Goal: Obtain resource: Obtain resource

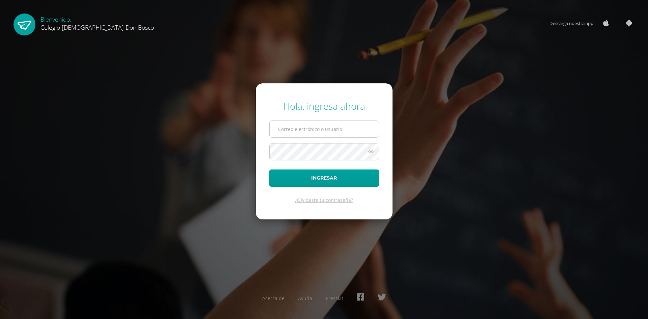
click at [278, 127] on input "text" at bounding box center [324, 129] width 109 height 17
type input "lgarcia@donbosco.edu.gt"
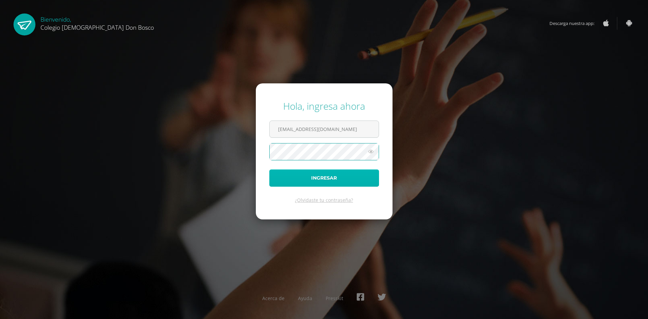
click at [307, 182] on button "Ingresar" at bounding box center [324, 177] width 110 height 17
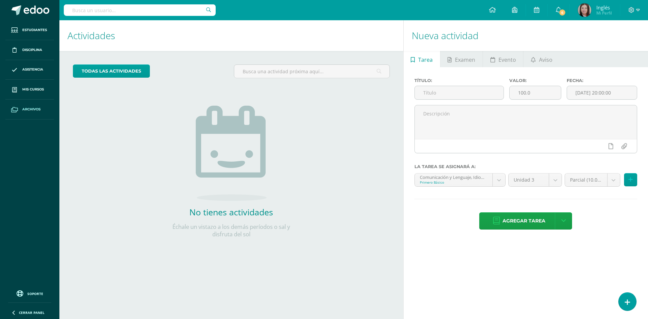
click at [30, 107] on span "Archivos" at bounding box center [31, 109] width 18 height 5
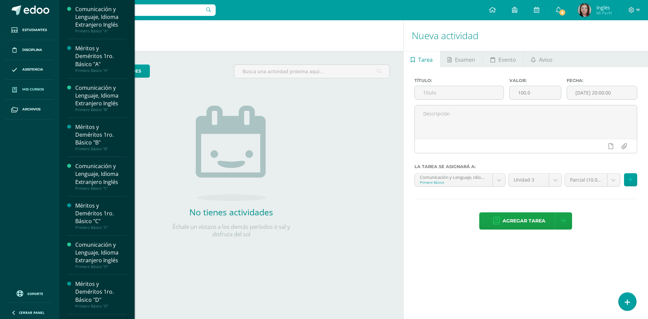
click at [36, 90] on span "Mis cursos" at bounding box center [33, 89] width 22 height 5
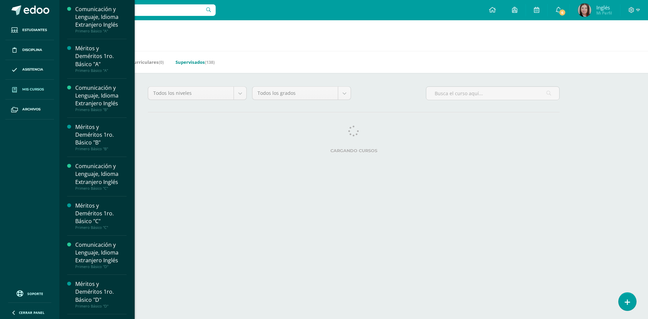
click at [186, 64] on link "Supervisados (138)" at bounding box center [195, 62] width 39 height 11
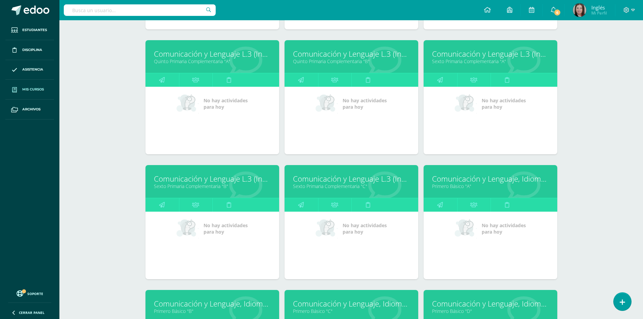
scroll to position [561, 0]
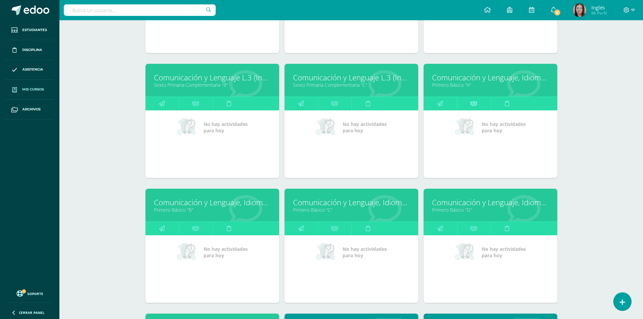
click at [476, 106] on icon at bounding box center [473, 103] width 7 height 13
click at [470, 103] on link at bounding box center [473, 104] width 33 height 14
click at [471, 103] on icon at bounding box center [473, 103] width 7 height 13
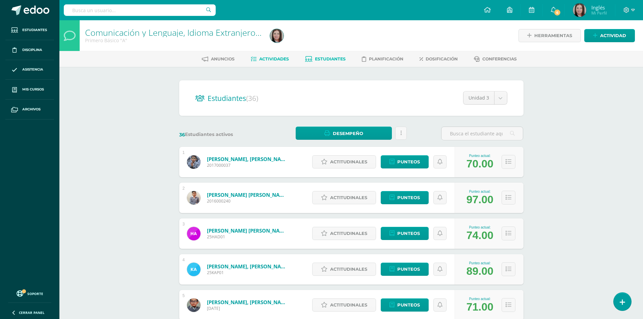
click at [276, 58] on span "Actividades" at bounding box center [274, 58] width 30 height 5
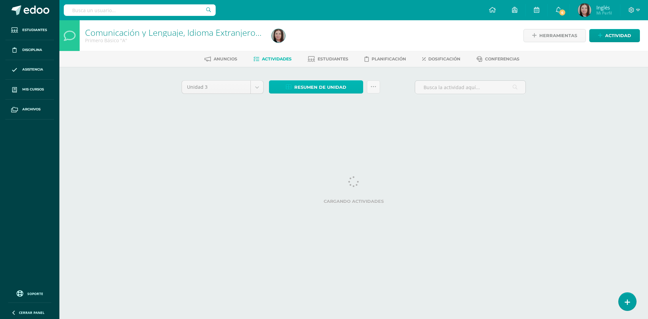
click at [304, 86] on span "Resumen de unidad" at bounding box center [320, 87] width 52 height 12
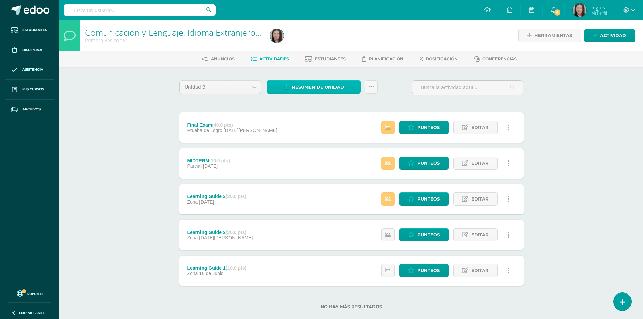
click at [311, 87] on span "Resumen de unidad" at bounding box center [318, 87] width 52 height 12
click at [320, 89] on span "Resumen de unidad" at bounding box center [318, 87] width 52 height 12
click at [320, 88] on span "Resumen de unidad" at bounding box center [318, 87] width 52 height 12
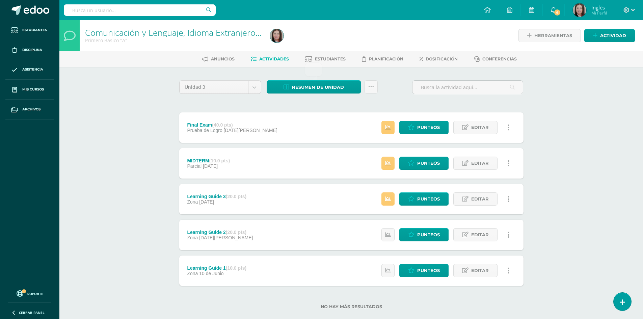
click at [279, 56] on link "Actividades" at bounding box center [270, 59] width 38 height 11
click at [310, 86] on span "Resumen de unidad" at bounding box center [318, 87] width 52 height 12
click at [314, 55] on link "Descargar como PDF" at bounding box center [314, 54] width 72 height 10
click at [35, 109] on span "Archivos" at bounding box center [31, 109] width 18 height 5
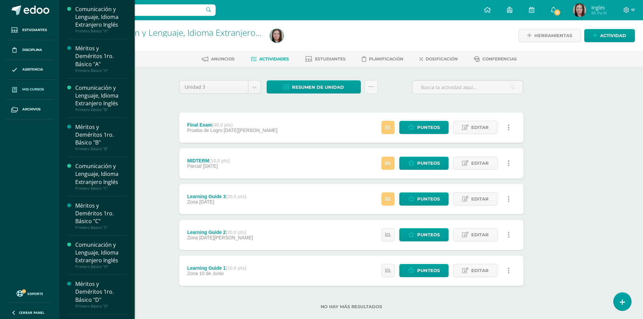
click at [38, 90] on span "Mis cursos" at bounding box center [33, 89] width 22 height 5
click at [39, 88] on span "Mis cursos" at bounding box center [33, 89] width 22 height 5
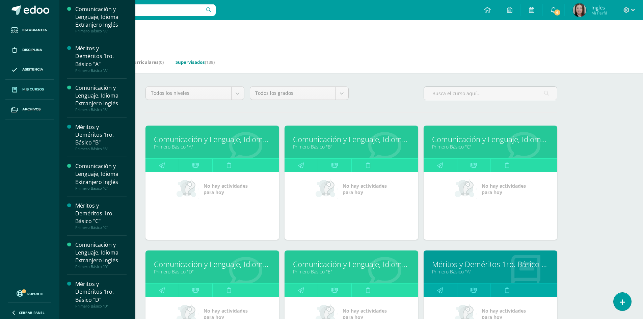
drag, startPoint x: 203, startPoint y: 62, endPoint x: 197, endPoint y: 64, distance: 6.1
click at [197, 64] on link "Supervisados (138)" at bounding box center [195, 62] width 39 height 11
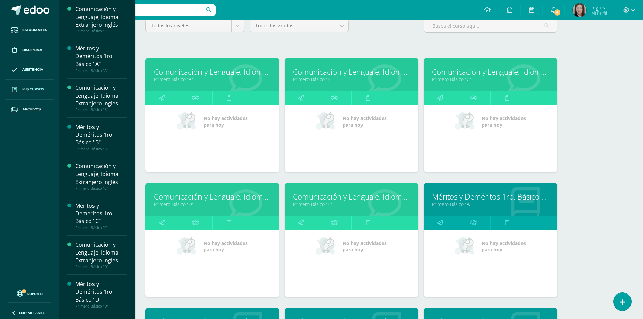
scroll to position [224, 0]
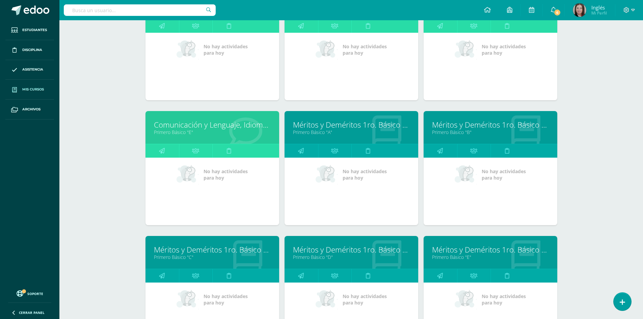
scroll to position [663, 0]
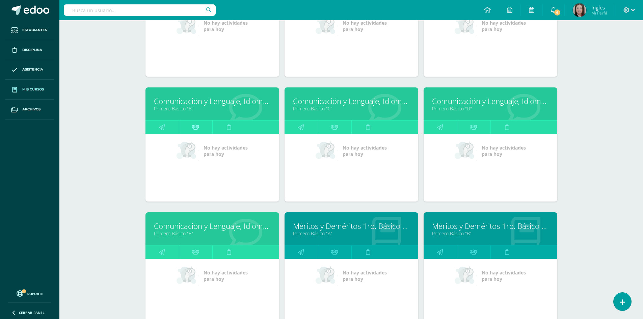
click at [198, 131] on icon at bounding box center [195, 127] width 7 height 13
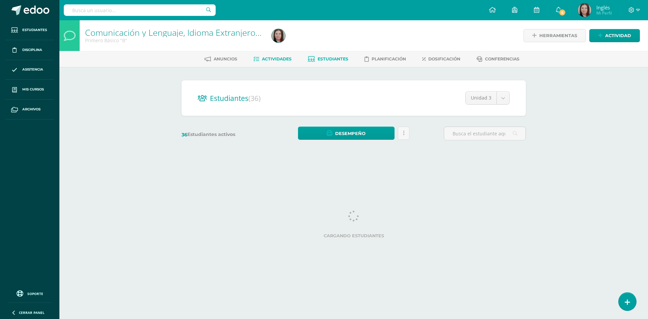
click at [278, 61] on span "Actividades" at bounding box center [277, 58] width 30 height 5
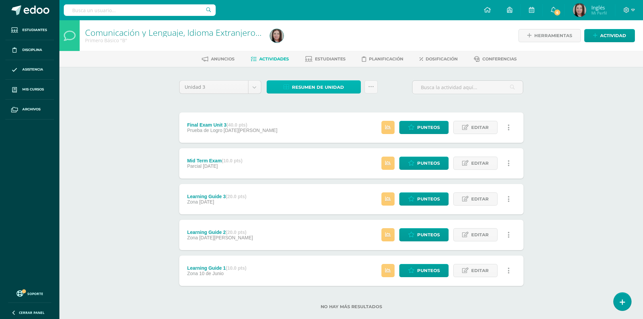
click at [307, 88] on span "Resumen de unidad" at bounding box center [318, 87] width 52 height 12
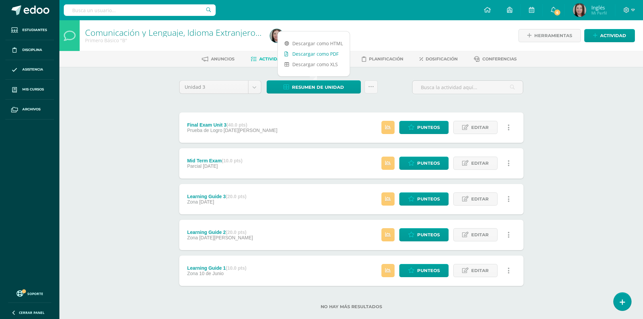
click at [311, 54] on link "Descargar como PDF" at bounding box center [314, 54] width 72 height 10
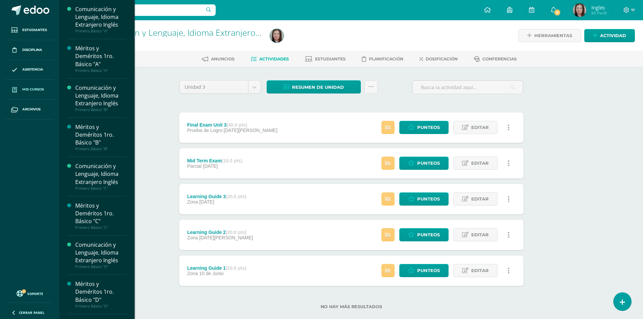
click at [39, 90] on span "Mis cursos" at bounding box center [33, 89] width 22 height 5
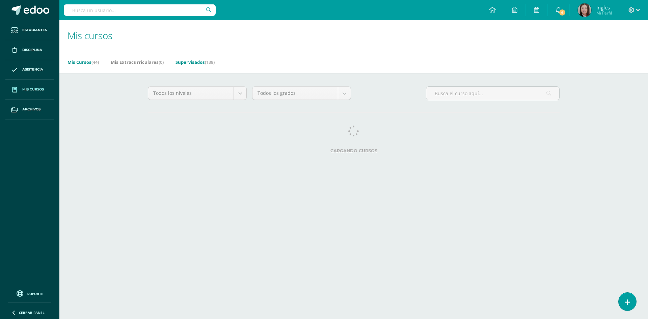
click at [190, 61] on link "Supervisados (138)" at bounding box center [195, 62] width 39 height 11
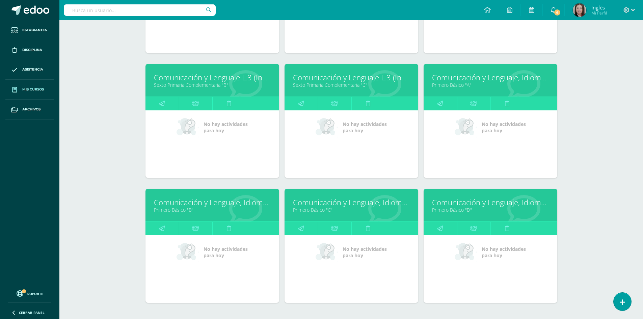
scroll to position [599, 0]
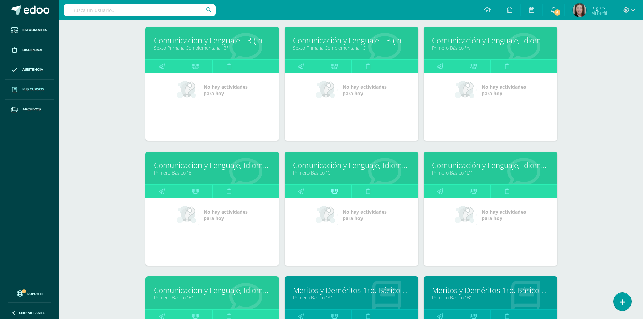
click at [338, 195] on icon at bounding box center [334, 191] width 7 height 13
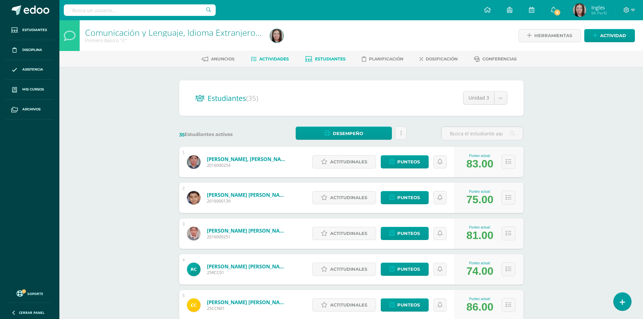
click at [282, 56] on link "Actividades" at bounding box center [270, 59] width 38 height 11
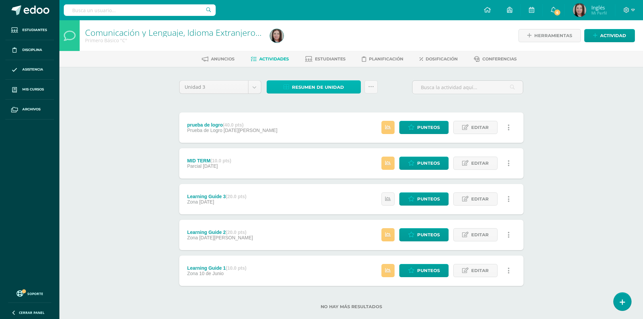
click at [311, 89] on span "Resumen de unidad" at bounding box center [318, 87] width 52 height 12
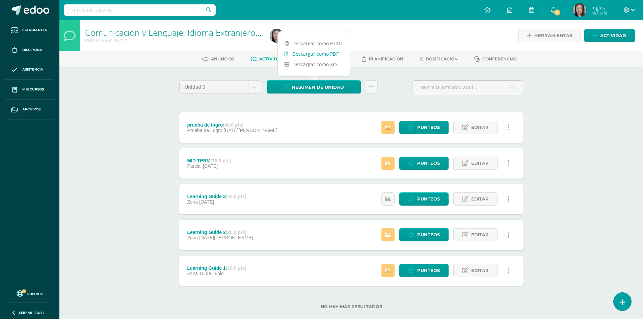
click at [324, 52] on link "Descargar como PDF" at bounding box center [314, 54] width 72 height 10
click at [86, 41] on div "Primero Básico "C"" at bounding box center [173, 40] width 177 height 6
click at [86, 39] on div "Primero Básico "C"" at bounding box center [173, 40] width 177 height 6
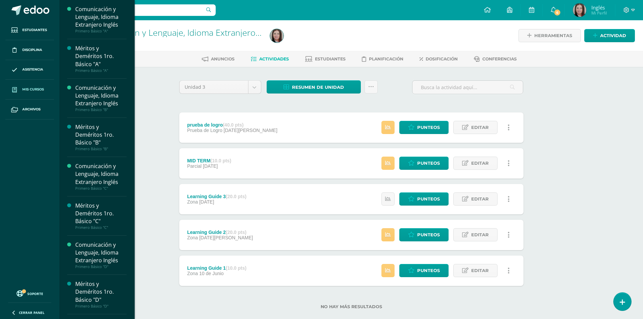
click at [32, 91] on span "Mis cursos" at bounding box center [33, 89] width 22 height 5
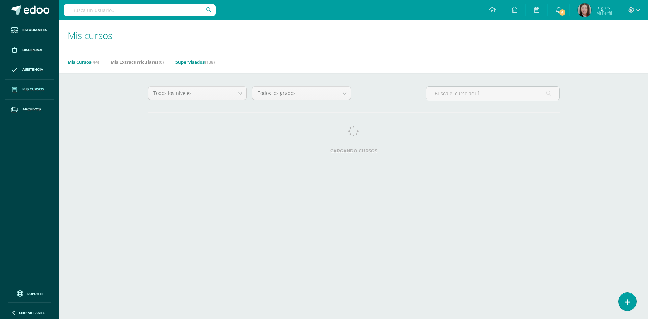
click at [198, 64] on link "Supervisados (138)" at bounding box center [195, 62] width 39 height 11
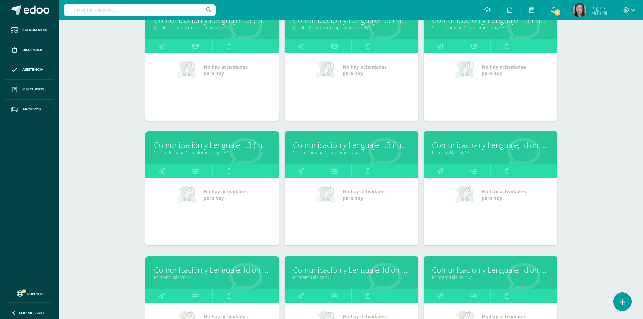
scroll to position [599, 0]
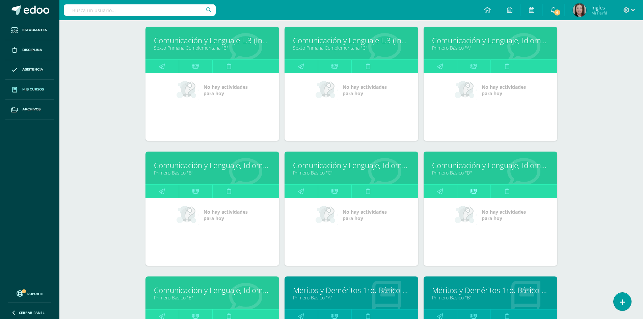
click at [476, 193] on icon at bounding box center [473, 191] width 7 height 13
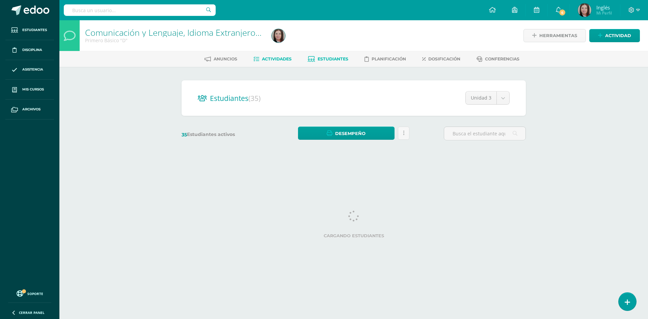
click at [275, 61] on span "Actividades" at bounding box center [277, 58] width 30 height 5
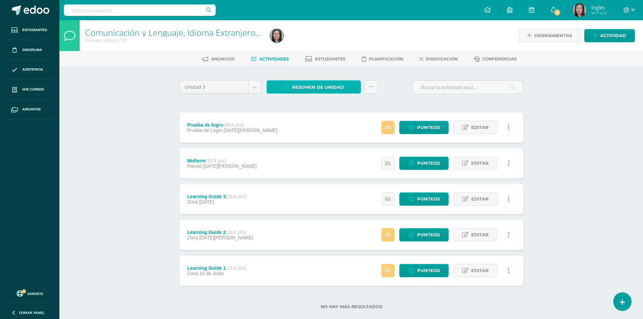
click at [323, 91] on span "Resumen de unidad" at bounding box center [318, 87] width 52 height 12
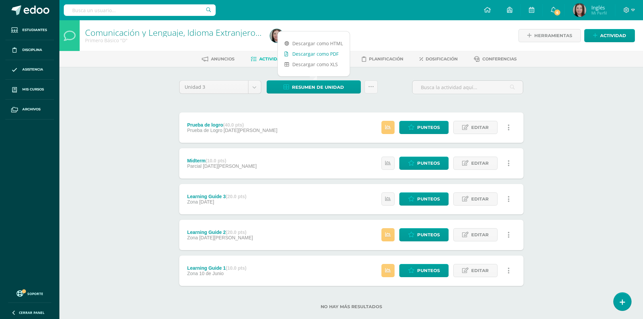
click at [315, 54] on link "Descargar como PDF" at bounding box center [314, 54] width 72 height 10
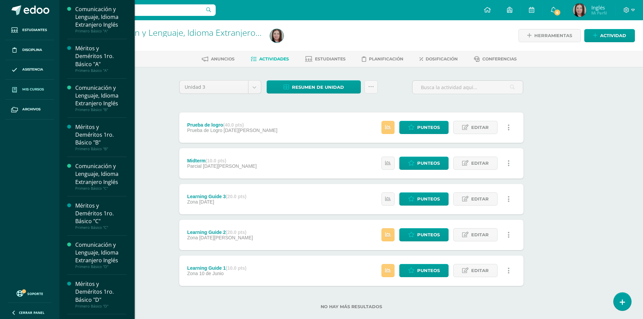
click at [33, 91] on span "Mis cursos" at bounding box center [33, 89] width 22 height 5
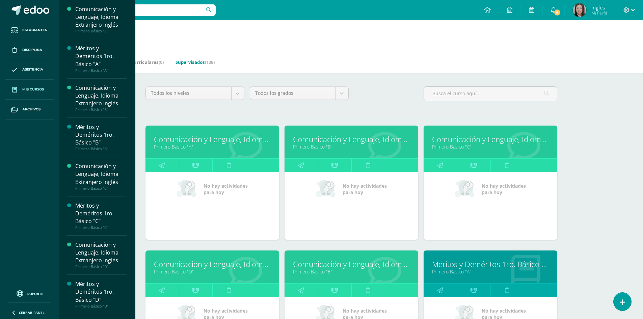
click at [201, 62] on link "Supervisados (138)" at bounding box center [195, 62] width 39 height 11
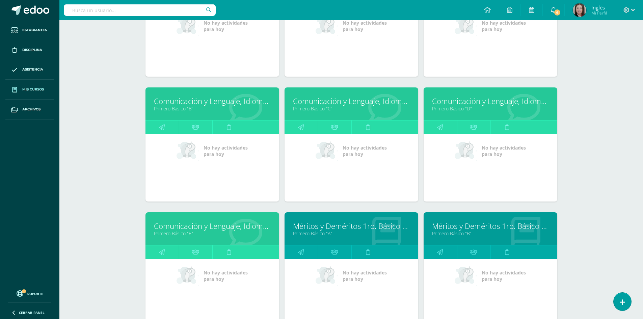
scroll to position [764, 0]
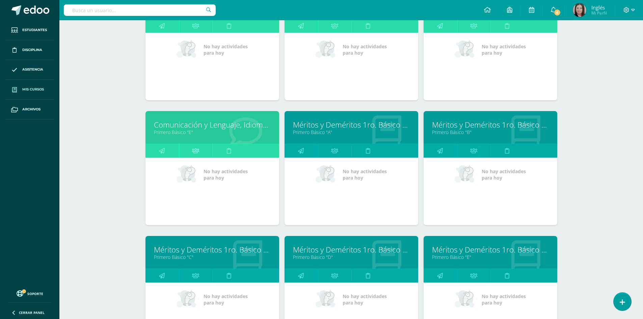
click at [195, 151] on icon at bounding box center [195, 150] width 7 height 13
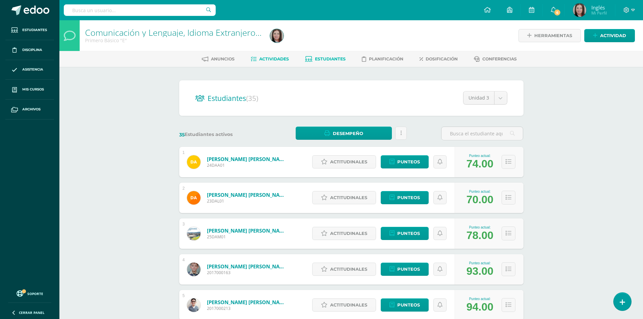
click at [264, 59] on span "Actividades" at bounding box center [274, 58] width 30 height 5
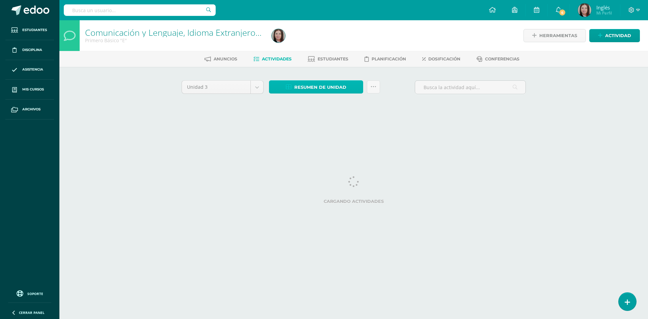
click at [321, 85] on span "Resumen de unidad" at bounding box center [320, 87] width 52 height 12
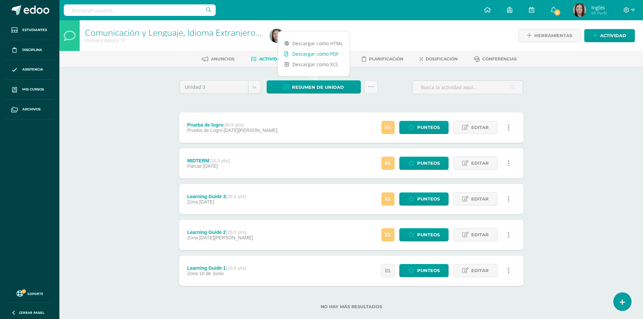
click at [319, 55] on link "Descargar como PDF" at bounding box center [314, 54] width 72 height 10
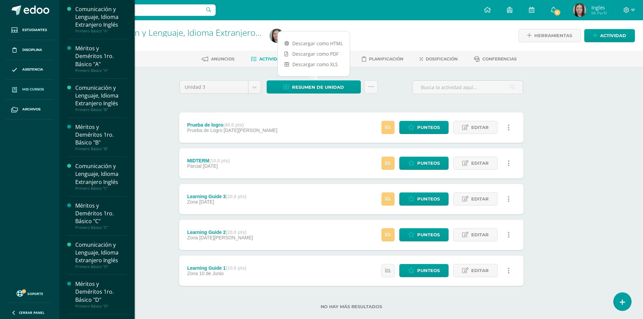
click at [38, 88] on span "Mis cursos" at bounding box center [33, 89] width 22 height 5
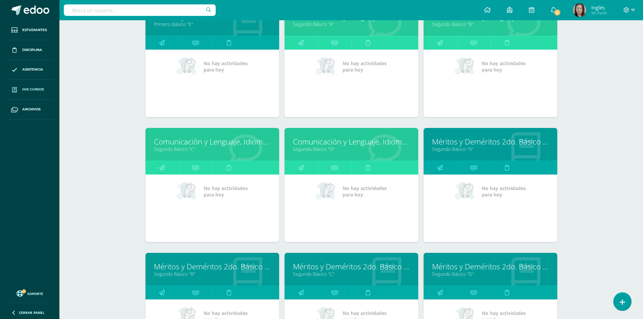
scroll to position [430, 0]
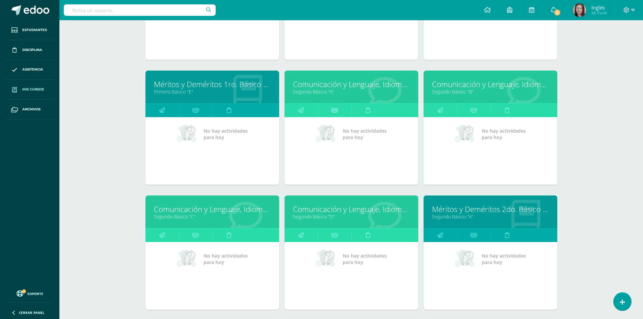
click at [336, 111] on icon at bounding box center [334, 110] width 7 height 13
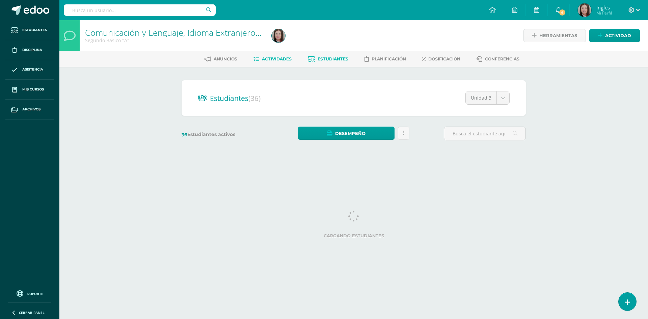
click at [270, 60] on span "Actividades" at bounding box center [277, 58] width 30 height 5
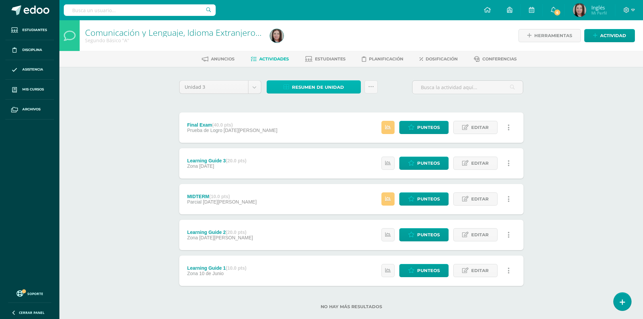
click at [300, 85] on span "Resumen de unidad" at bounding box center [318, 87] width 52 height 12
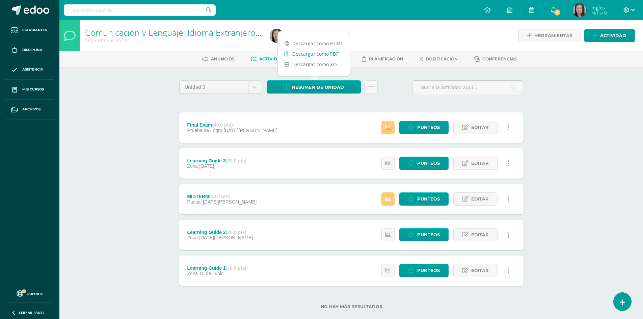
click at [308, 57] on link "Descargar como PDF" at bounding box center [314, 54] width 72 height 10
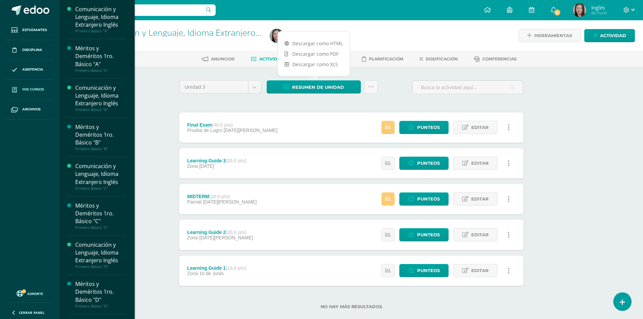
click at [22, 88] on span "Mis cursos" at bounding box center [33, 89] width 22 height 5
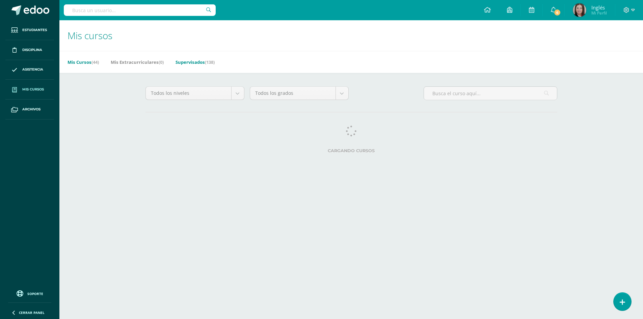
click at [193, 63] on link "Supervisados (138)" at bounding box center [195, 62] width 39 height 11
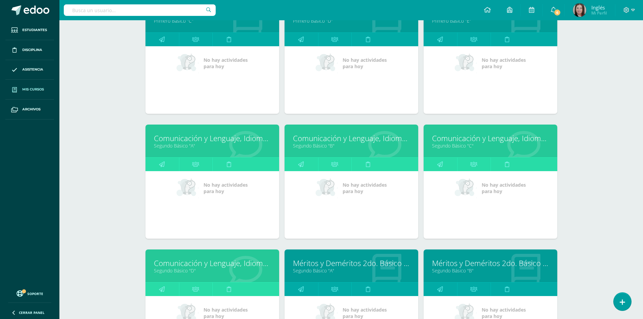
scroll to position [1034, 0]
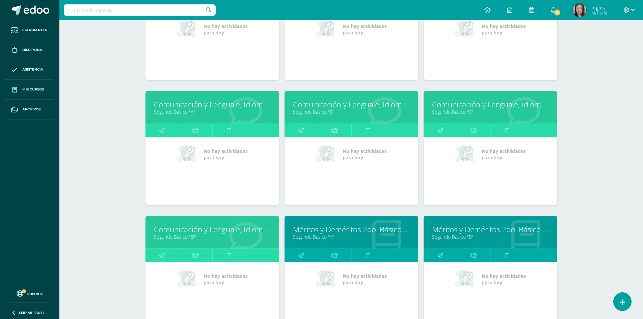
click at [341, 132] on link at bounding box center [334, 131] width 33 height 14
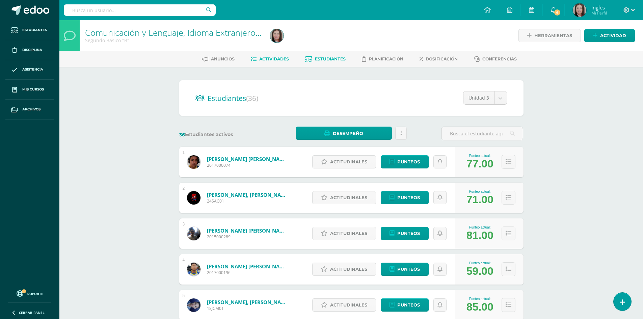
click at [283, 60] on span "Actividades" at bounding box center [274, 58] width 30 height 5
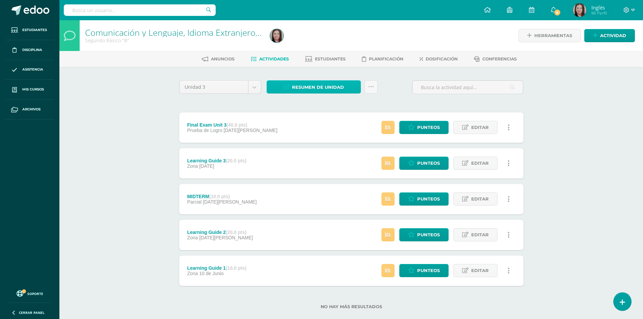
click at [303, 88] on span "Resumen de unidad" at bounding box center [318, 87] width 52 height 12
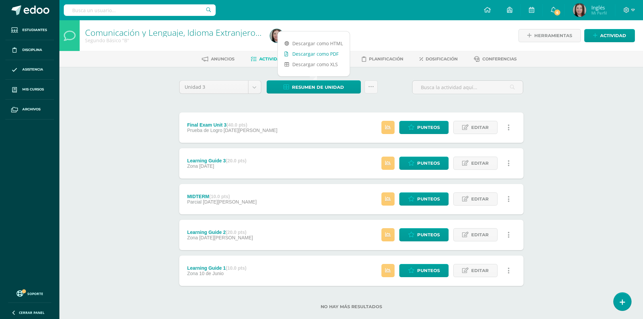
click at [315, 53] on link "Descargar como PDF" at bounding box center [314, 54] width 72 height 10
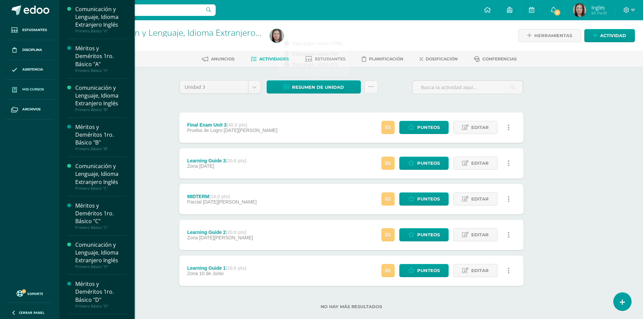
click at [45, 88] on link "Mis cursos" at bounding box center [29, 90] width 49 height 20
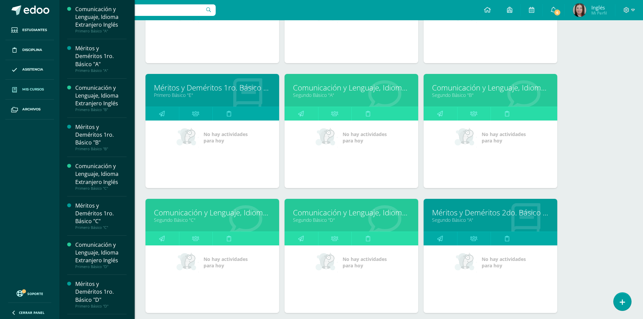
scroll to position [528, 0]
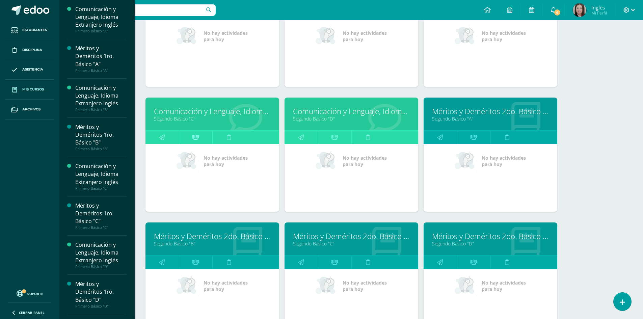
click at [195, 135] on icon at bounding box center [195, 137] width 7 height 13
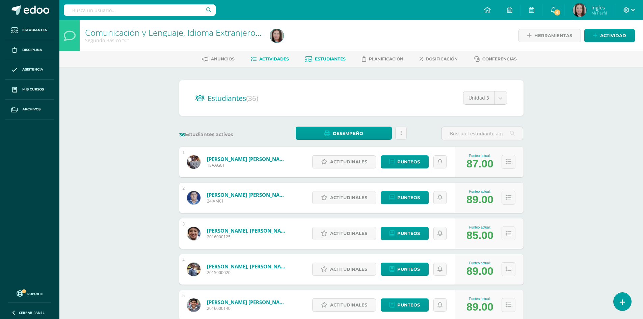
click at [280, 60] on span "Actividades" at bounding box center [274, 58] width 30 height 5
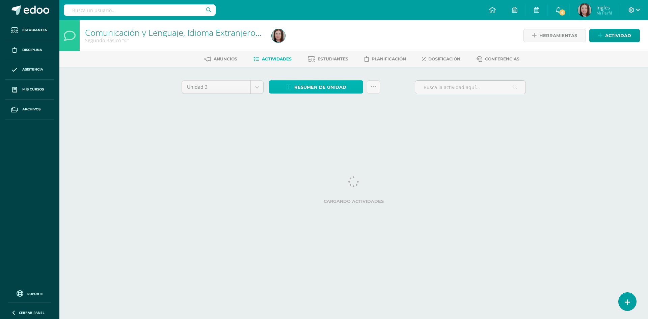
click at [327, 89] on span "Resumen de unidad" at bounding box center [320, 87] width 52 height 12
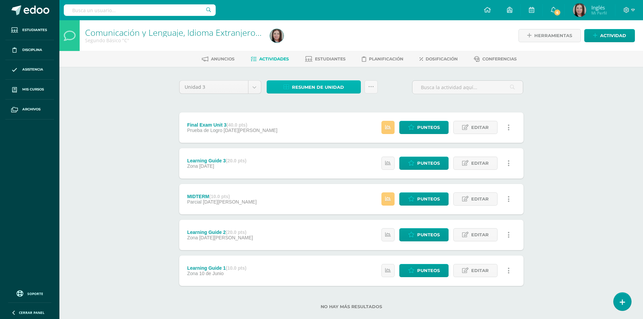
click at [325, 86] on span "Resumen de unidad" at bounding box center [318, 87] width 52 height 12
click at [321, 89] on span "Resumen de unidad" at bounding box center [318, 87] width 52 height 12
click at [321, 88] on span "Resumen de unidad" at bounding box center [318, 87] width 52 height 12
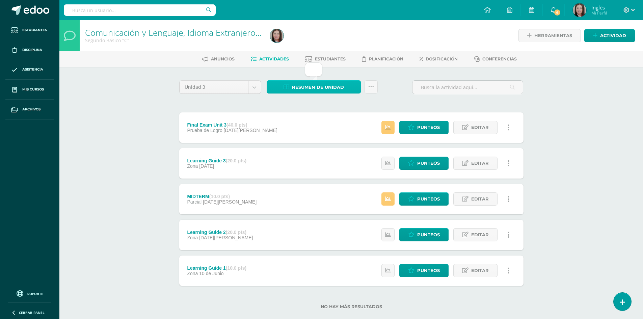
click at [291, 86] on link "Resumen de unidad" at bounding box center [314, 86] width 94 height 13
click at [282, 56] on span "Actividades" at bounding box center [274, 58] width 30 height 5
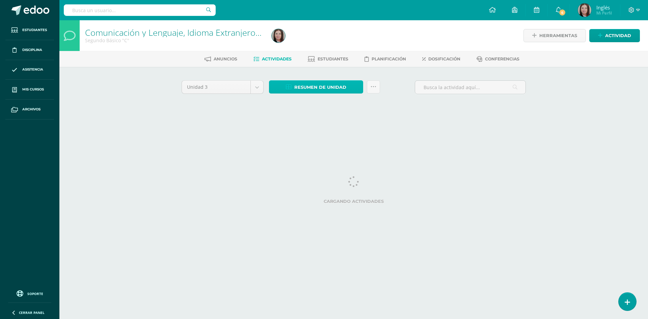
click at [303, 90] on span "Resumen de unidad" at bounding box center [320, 87] width 52 height 12
click at [304, 84] on span "Resumen de unidad" at bounding box center [320, 87] width 52 height 12
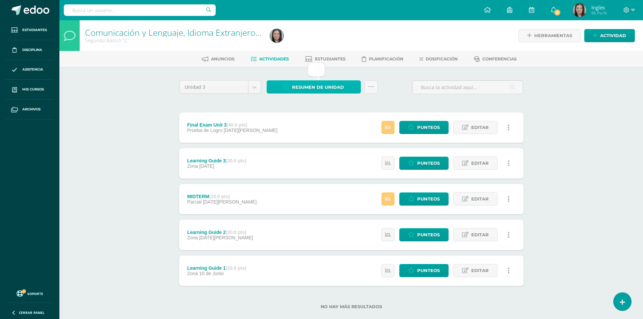
click at [304, 86] on span "Resumen de unidad" at bounding box center [318, 87] width 52 height 12
click at [308, 86] on span "Resumen de unidad" at bounding box center [318, 87] width 52 height 12
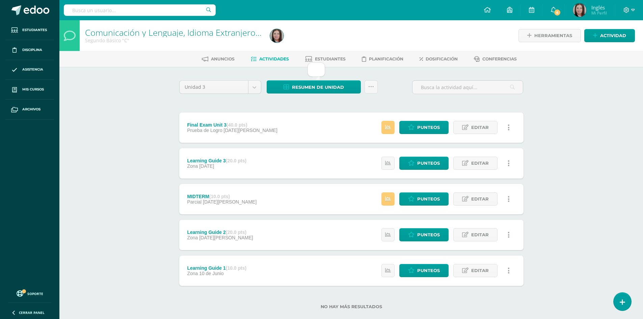
click at [276, 58] on span "Actividades" at bounding box center [274, 58] width 30 height 5
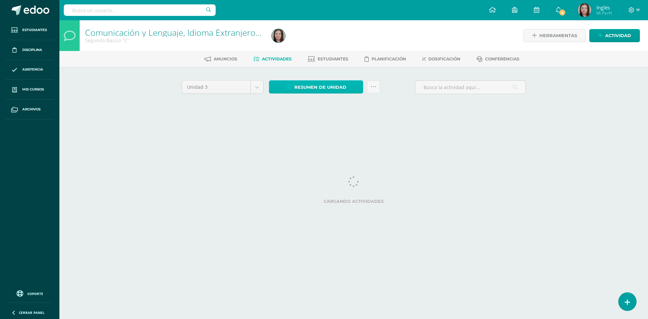
click at [318, 90] on span "Resumen de unidad" at bounding box center [320, 87] width 52 height 12
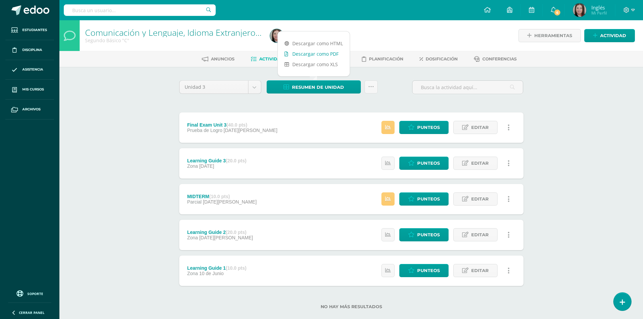
click at [317, 54] on link "Descargar como PDF" at bounding box center [314, 54] width 72 height 10
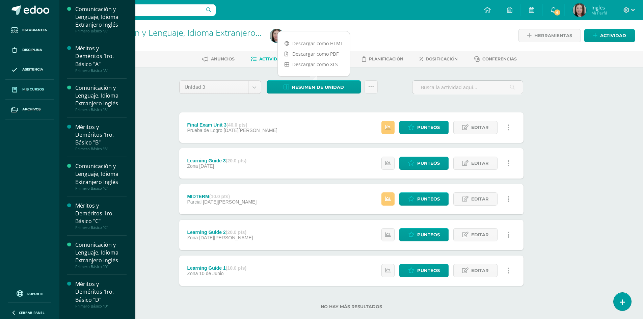
click span "Mis cursos"
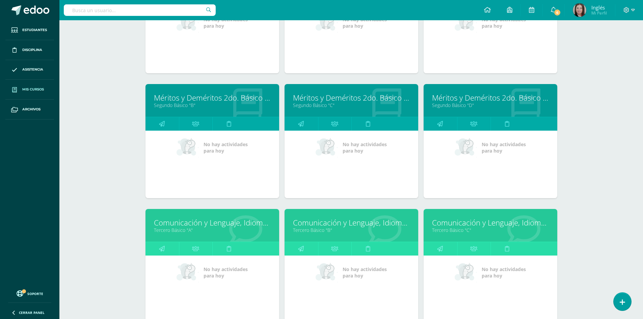
scroll to position [599, 0]
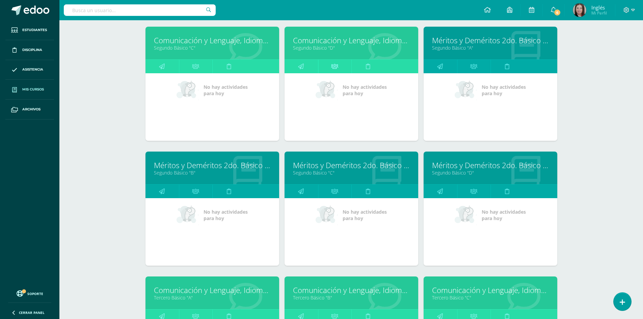
click at [335, 64] on icon at bounding box center [334, 66] width 7 height 13
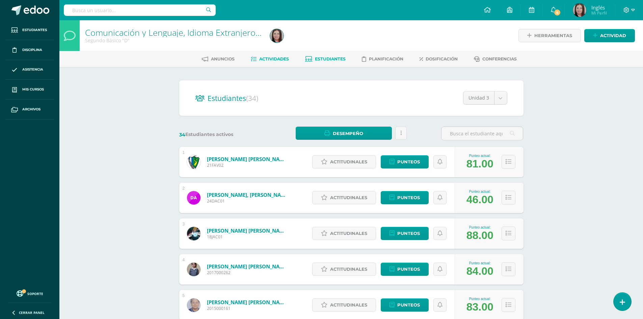
click at [266, 56] on span "Actividades" at bounding box center [274, 58] width 30 height 5
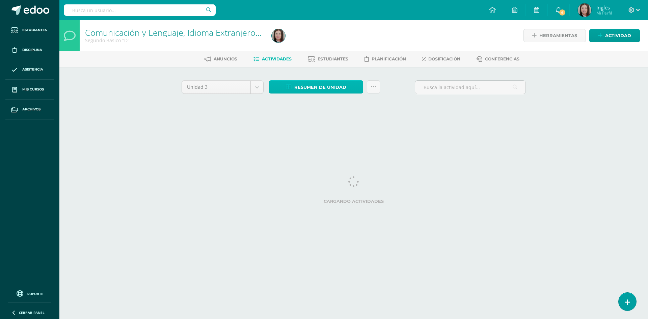
click at [333, 87] on span "Resumen de unidad" at bounding box center [320, 87] width 52 height 12
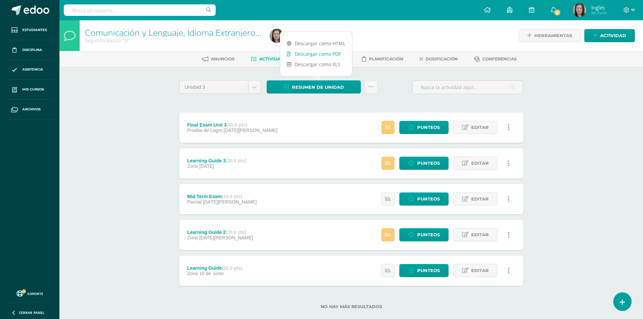
click at [333, 51] on link "Descargar como PDF" at bounding box center [316, 54] width 72 height 10
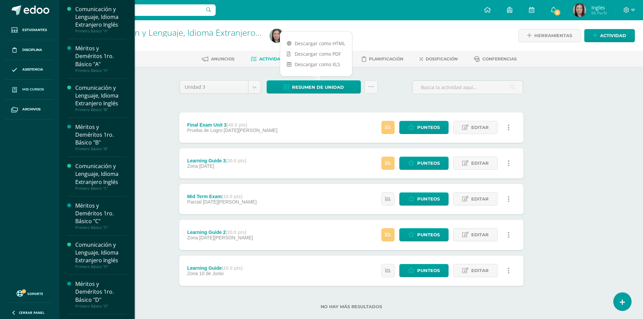
click at [37, 93] on link "Mis cursos" at bounding box center [29, 90] width 49 height 20
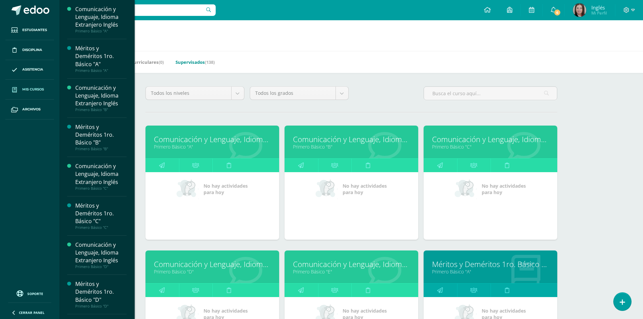
click at [190, 64] on link "Supervisados (138)" at bounding box center [195, 62] width 39 height 11
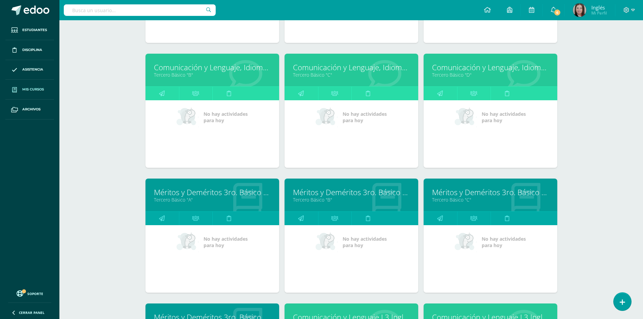
scroll to position [1345, 0]
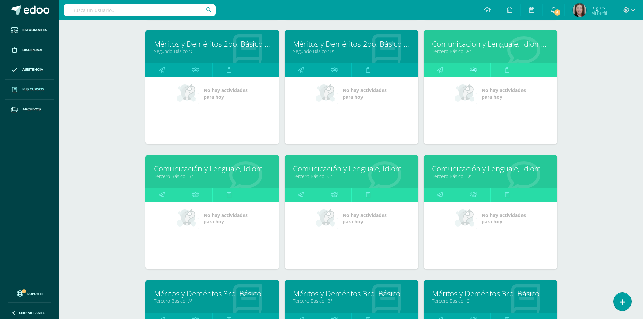
click at [474, 70] on icon at bounding box center [473, 69] width 7 height 13
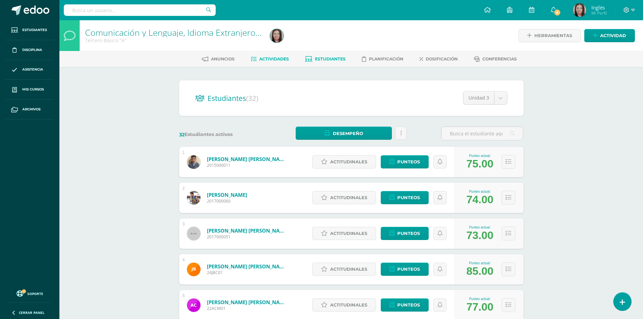
click at [278, 58] on span "Actividades" at bounding box center [274, 58] width 30 height 5
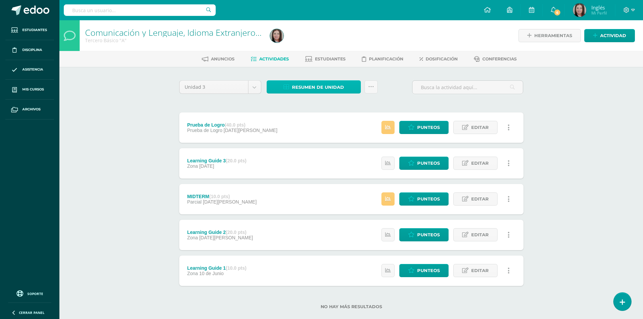
click at [309, 89] on span "Resumen de unidad" at bounding box center [318, 87] width 52 height 12
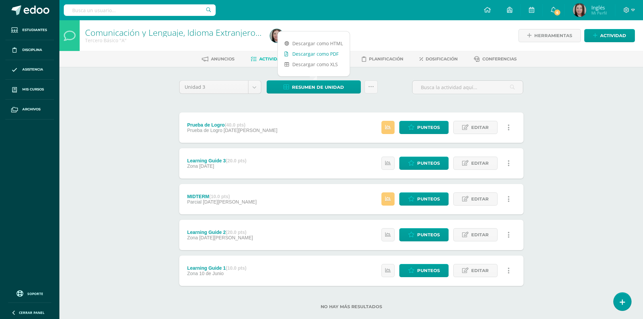
click at [320, 57] on link "Descargar como PDF" at bounding box center [314, 54] width 72 height 10
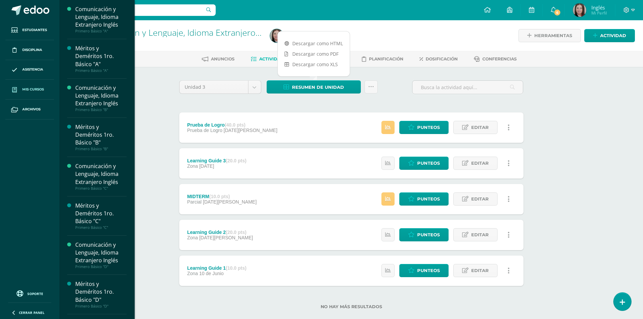
click at [35, 90] on span "Mis cursos" at bounding box center [33, 89] width 22 height 5
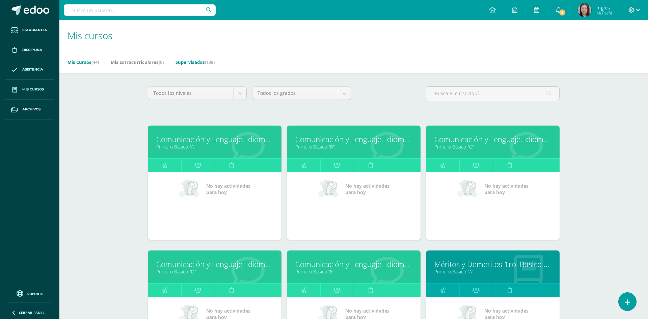
click at [198, 60] on link "Supervisados (138)" at bounding box center [195, 62] width 39 height 11
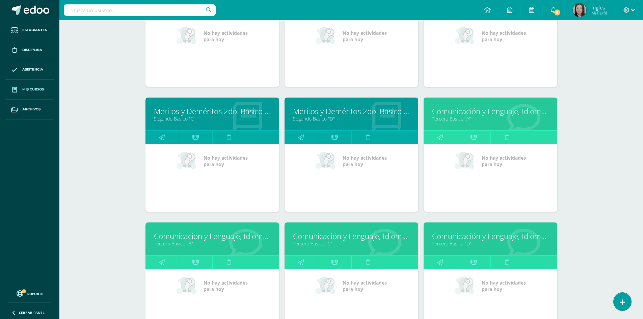
scroll to position [1412, 0]
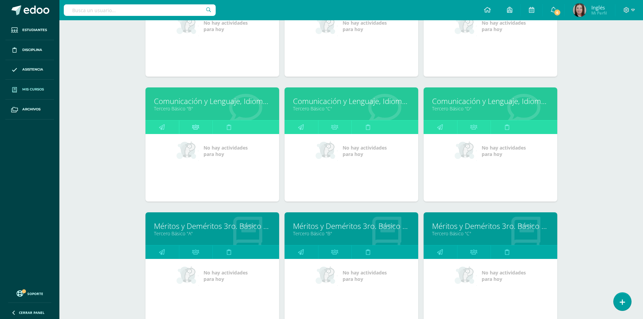
click at [196, 128] on icon at bounding box center [195, 127] width 7 height 13
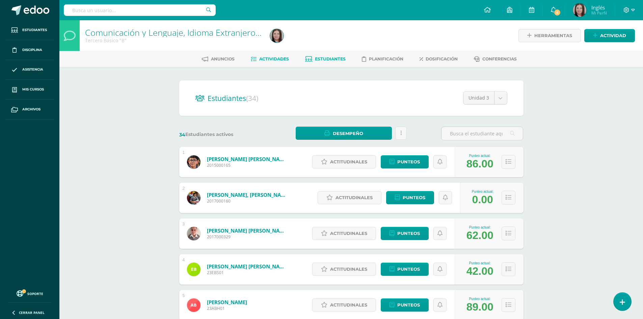
click at [267, 60] on span "Actividades" at bounding box center [274, 58] width 30 height 5
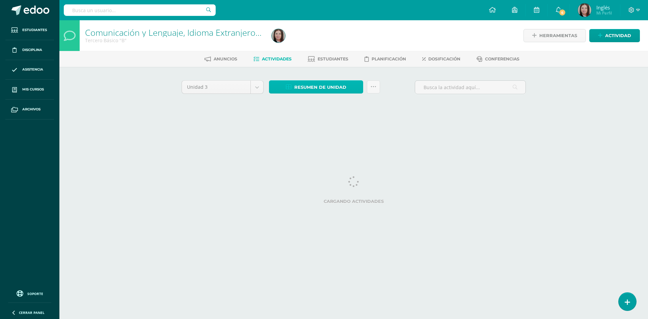
click at [313, 86] on span "Resumen de unidad" at bounding box center [320, 87] width 52 height 12
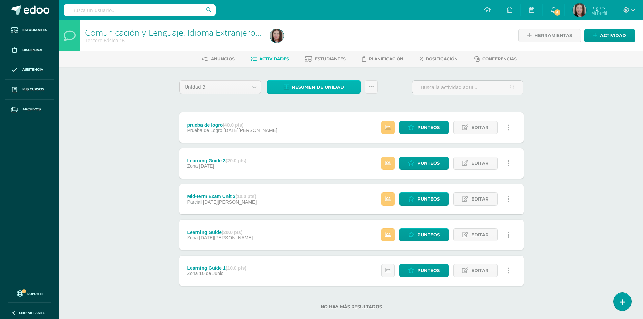
click at [316, 89] on span "Resumen de unidad" at bounding box center [318, 87] width 52 height 12
click at [316, 88] on span "Resumen de unidad" at bounding box center [318, 87] width 52 height 12
click at [265, 58] on span "Actividades" at bounding box center [274, 58] width 30 height 5
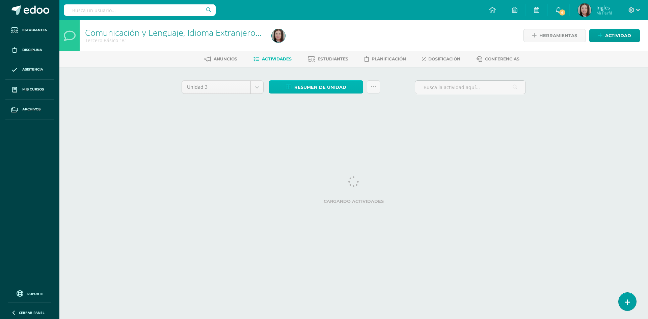
click at [297, 86] on span "Resumen de unidad" at bounding box center [320, 87] width 52 height 12
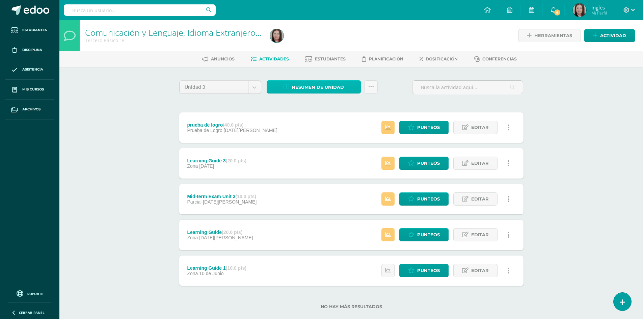
click at [305, 85] on span "Resumen de unidad" at bounding box center [318, 87] width 52 height 12
click at [303, 85] on span "Resumen de unidad" at bounding box center [318, 87] width 52 height 12
click at [275, 60] on span "Actividades" at bounding box center [274, 58] width 30 height 5
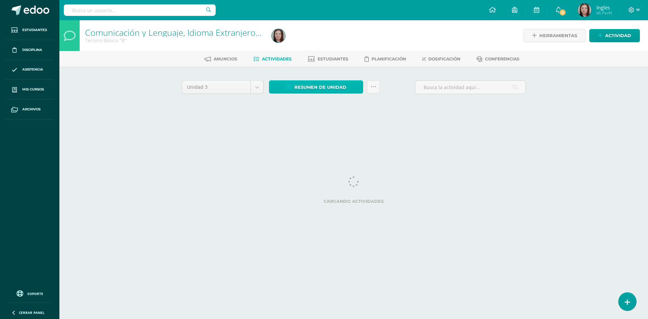
click at [302, 87] on span "Resumen de unidad" at bounding box center [320, 87] width 52 height 12
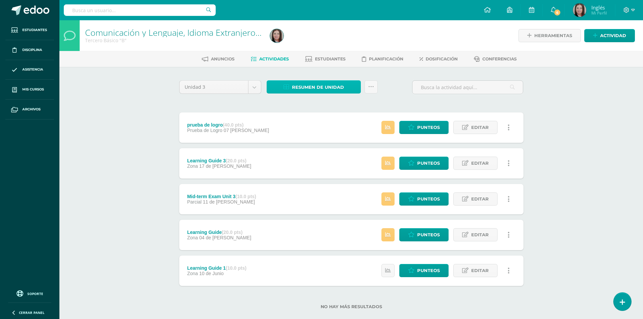
click at [328, 85] on span "Resumen de unidad" at bounding box center [318, 87] width 52 height 12
click at [278, 57] on span "Actividades" at bounding box center [274, 58] width 30 height 5
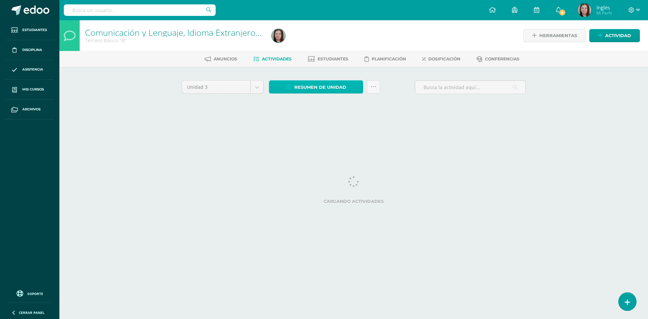
click at [316, 85] on span "Resumen de unidad" at bounding box center [320, 87] width 52 height 12
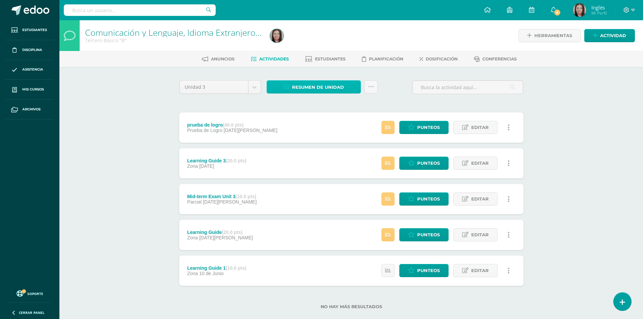
click at [300, 89] on span "Resumen de unidad" at bounding box center [318, 87] width 52 height 12
click at [278, 61] on span "Actividades" at bounding box center [274, 58] width 30 height 5
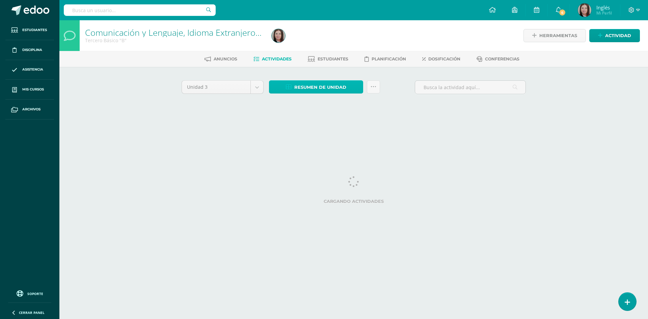
click at [317, 84] on span "Resumen de unidad" at bounding box center [320, 87] width 52 height 12
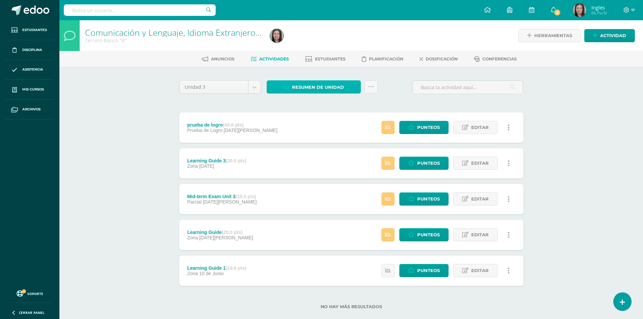
click at [317, 82] on span "Resumen de unidad" at bounding box center [318, 87] width 52 height 12
click at [277, 59] on span "Actividades" at bounding box center [274, 58] width 30 height 5
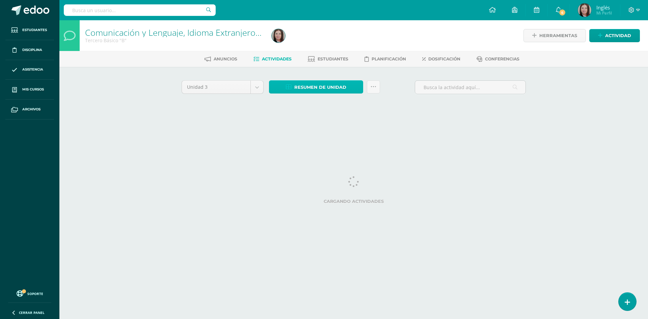
click at [325, 85] on span "Resumen de unidad" at bounding box center [320, 87] width 52 height 12
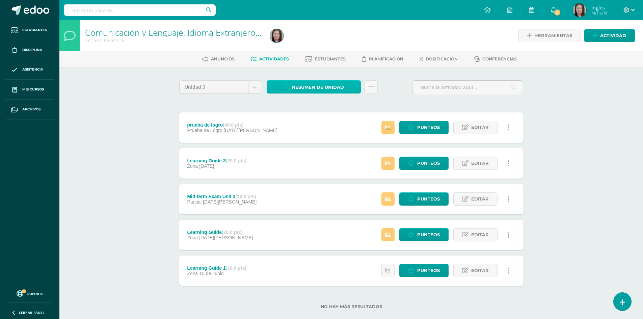
click at [325, 84] on span "Resumen de unidad" at bounding box center [318, 87] width 52 height 12
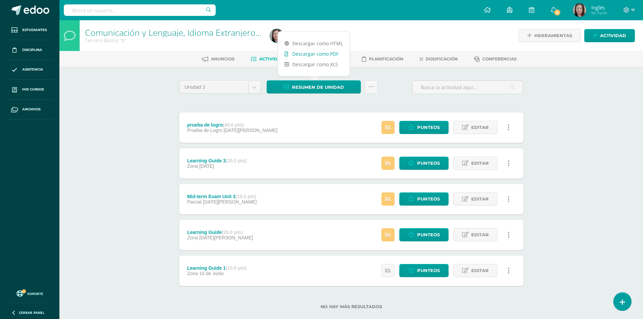
click at [331, 50] on link "Descargar como PDF" at bounding box center [314, 54] width 72 height 10
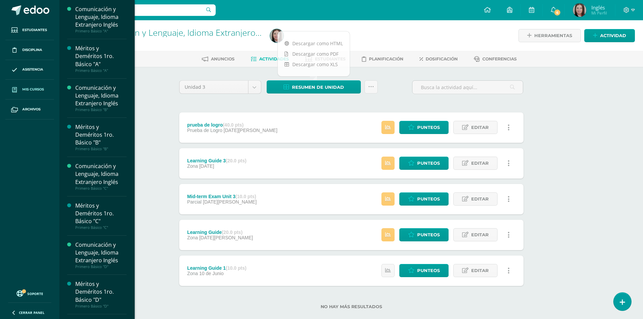
click at [32, 89] on span "Mis cursos" at bounding box center [33, 89] width 22 height 5
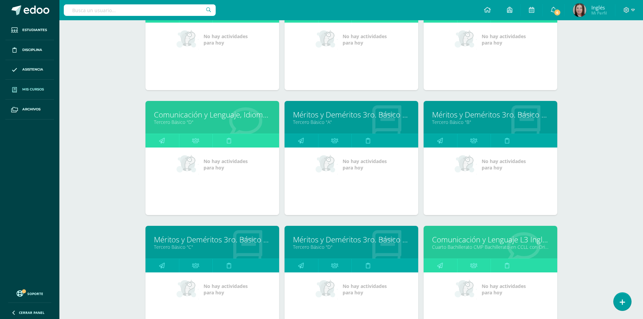
scroll to position [798, 0]
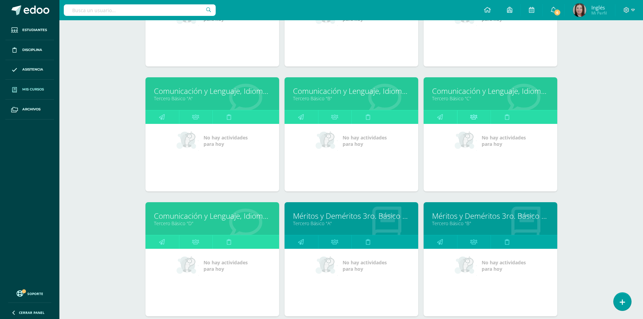
click at [473, 115] on icon at bounding box center [473, 116] width 7 height 13
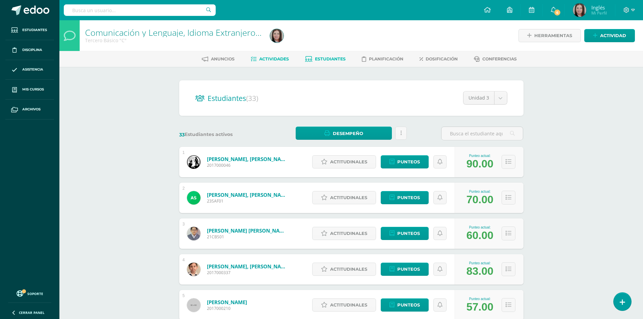
click at [269, 59] on span "Actividades" at bounding box center [274, 58] width 30 height 5
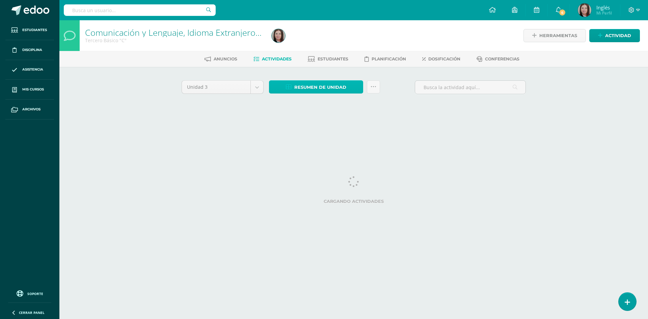
click at [326, 84] on span "Resumen de unidad" at bounding box center [320, 87] width 52 height 12
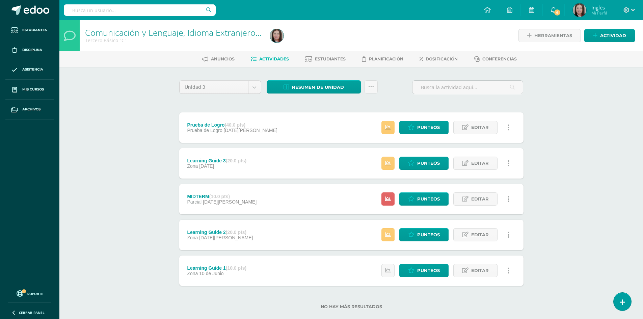
click at [266, 61] on span "Actividades" at bounding box center [274, 58] width 30 height 5
click at [325, 86] on span "Resumen de unidad" at bounding box center [318, 87] width 52 height 12
click at [330, 51] on link "Descargar como PDF" at bounding box center [314, 54] width 72 height 10
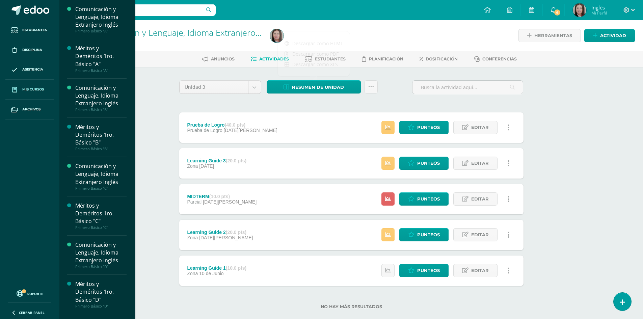
click at [27, 89] on span "Mis cursos" at bounding box center [33, 89] width 22 height 5
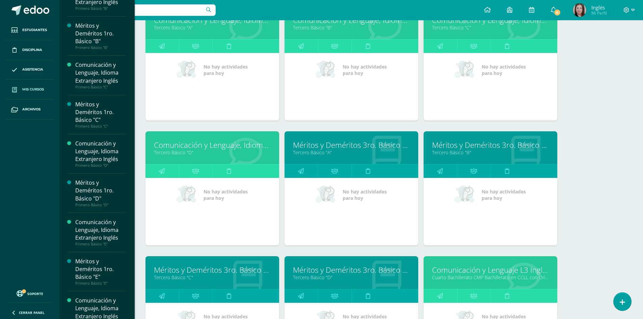
scroll to position [1004, 0]
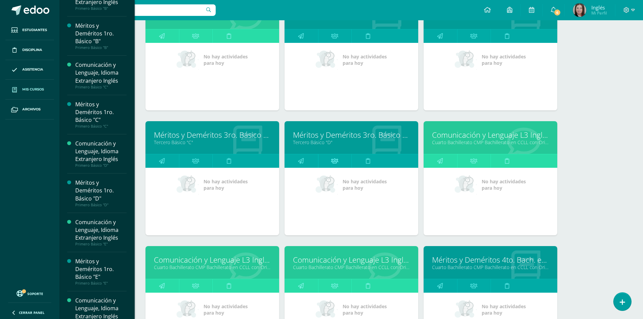
click at [335, 164] on icon at bounding box center [334, 160] width 7 height 13
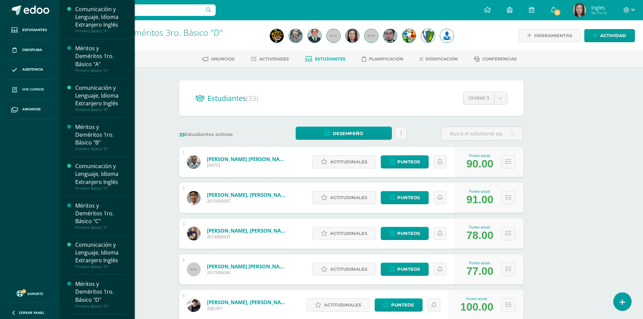
click at [33, 91] on span "Mis cursos" at bounding box center [33, 89] width 22 height 5
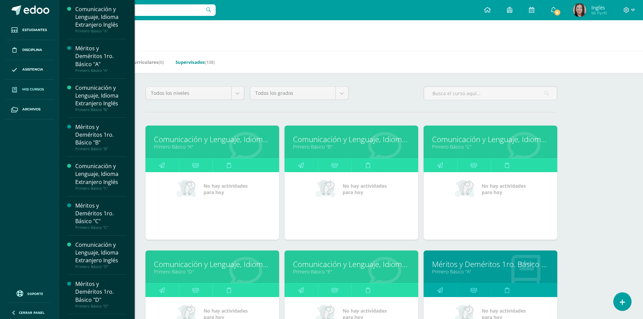
click at [196, 63] on link "Supervisados (138)" at bounding box center [195, 62] width 39 height 11
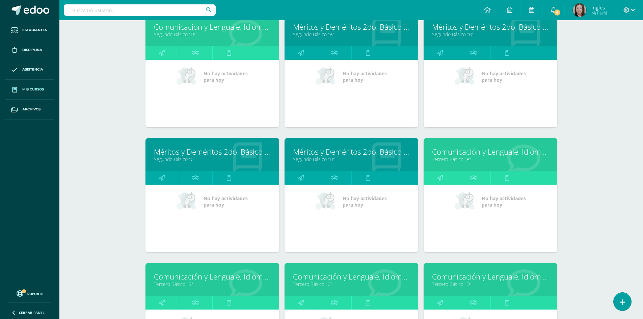
scroll to position [1304, 0]
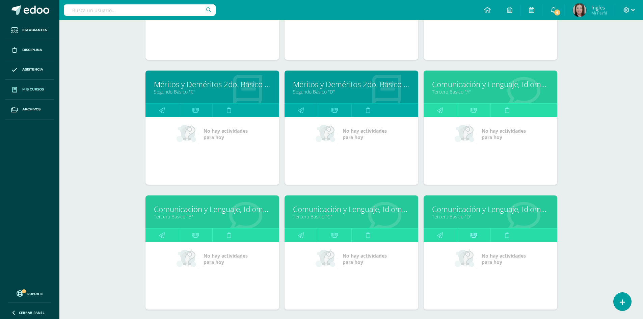
click at [472, 236] on icon at bounding box center [473, 235] width 7 height 13
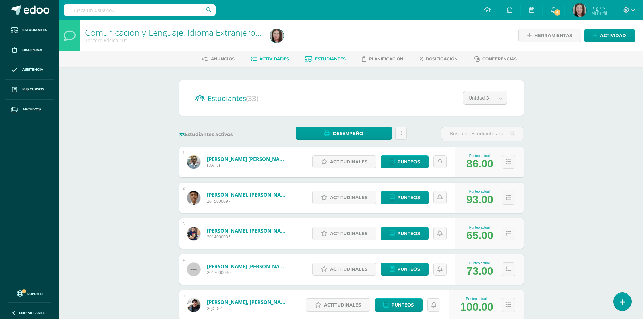
click at [278, 57] on span "Actividades" at bounding box center [274, 58] width 30 height 5
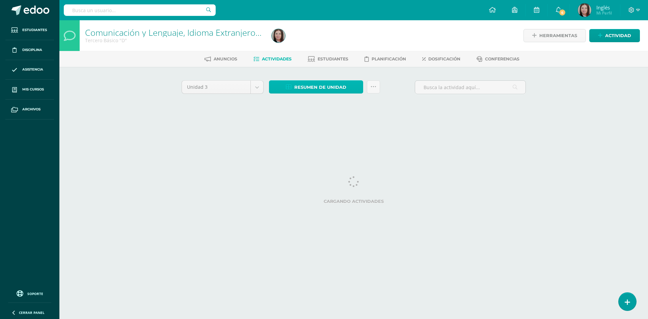
click at [314, 87] on span "Resumen de unidad" at bounding box center [320, 87] width 52 height 12
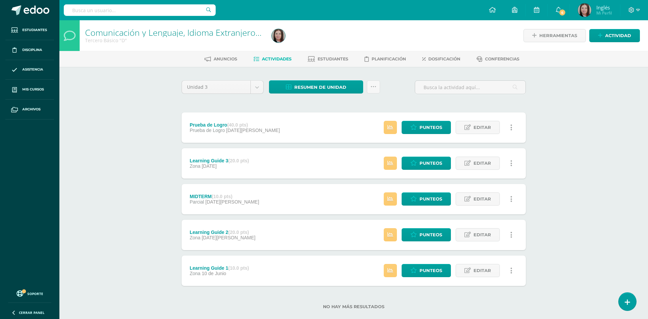
click at [327, 53] on div "Anuncios Actividades Estudiantes Planificación Dosificación Conferencias" at bounding box center [361, 59] width 605 height 16
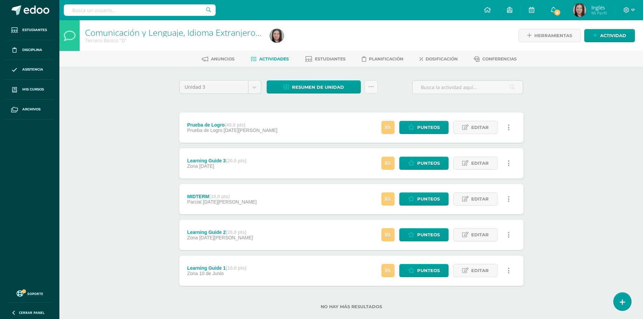
click at [274, 56] on link "Actividades" at bounding box center [270, 59] width 38 height 11
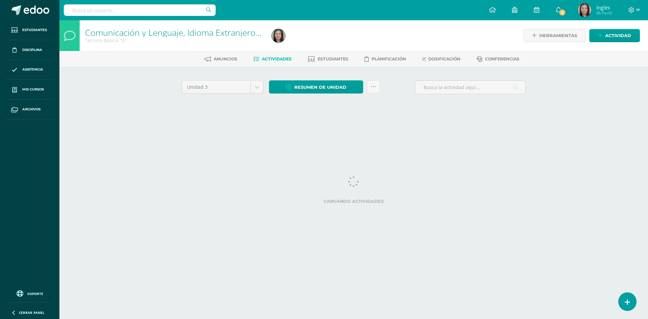
click at [276, 60] on span "Actividades" at bounding box center [277, 58] width 30 height 5
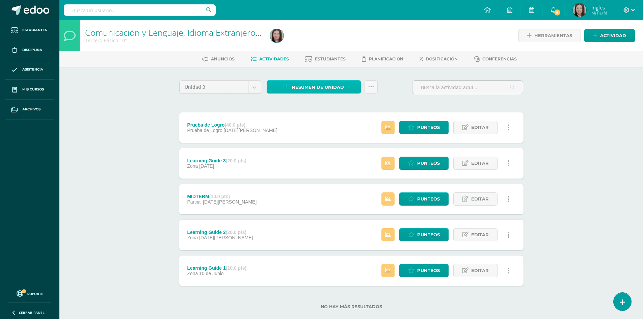
click at [318, 85] on span "Resumen de unidad" at bounding box center [318, 87] width 52 height 12
click at [273, 59] on span "Actividades" at bounding box center [274, 58] width 30 height 5
click at [310, 87] on span "Resumen de unidad" at bounding box center [318, 87] width 52 height 12
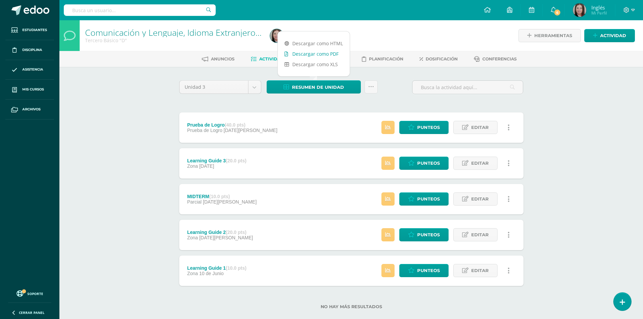
click at [321, 55] on link "Descargar como PDF" at bounding box center [314, 54] width 72 height 10
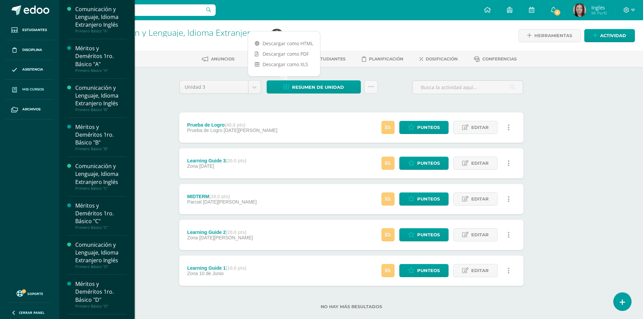
click at [36, 90] on span "Mis cursos" at bounding box center [33, 89] width 22 height 5
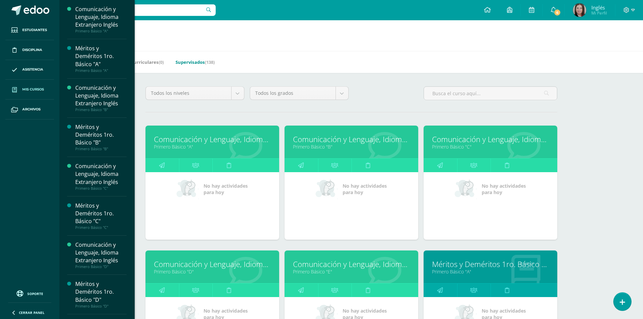
click at [190, 63] on link "Supervisados (138)" at bounding box center [195, 62] width 39 height 11
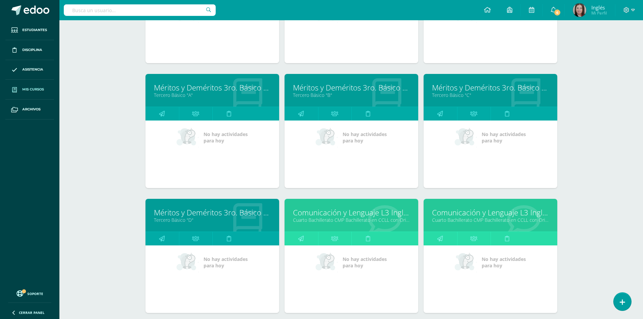
scroll to position [1584, 0]
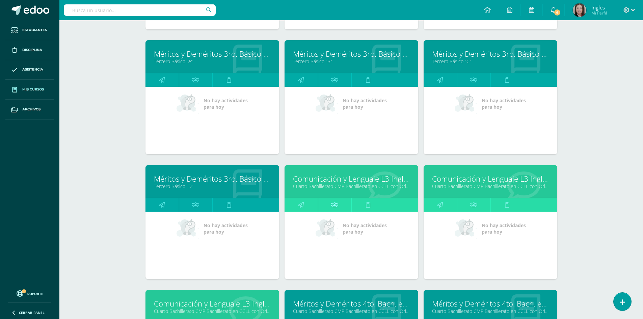
click at [337, 204] on icon at bounding box center [334, 204] width 7 height 13
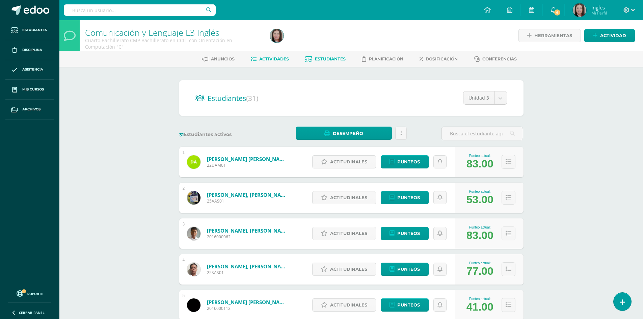
click at [282, 56] on span "Actividades" at bounding box center [274, 58] width 30 height 5
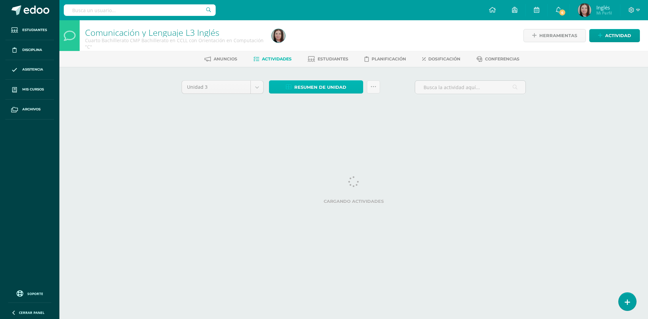
click at [319, 91] on span "Resumen de unidad" at bounding box center [320, 87] width 52 height 12
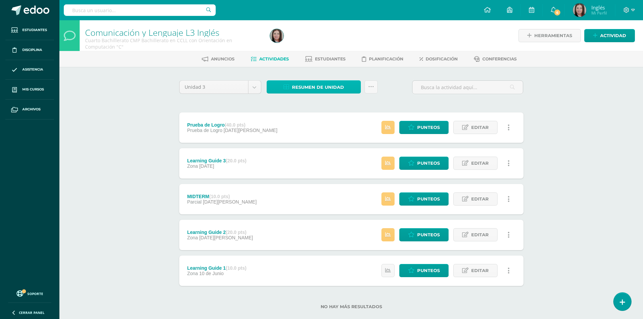
click at [318, 86] on span "Resumen de unidad" at bounding box center [318, 87] width 52 height 12
click at [266, 60] on span "Actividades" at bounding box center [274, 58] width 30 height 5
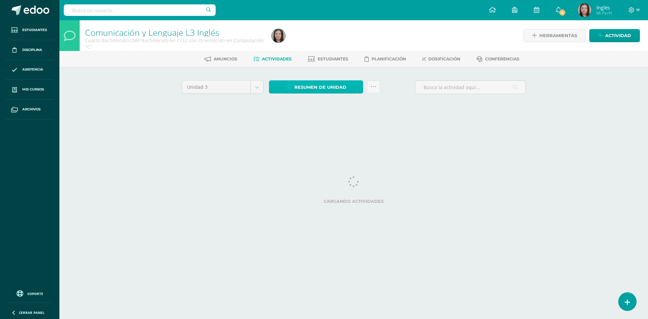
click at [332, 89] on span "Resumen de unidad" at bounding box center [320, 87] width 52 height 12
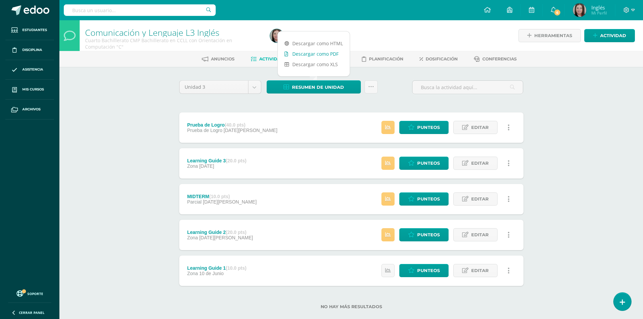
click at [333, 54] on link "Descargar como PDF" at bounding box center [314, 54] width 72 height 10
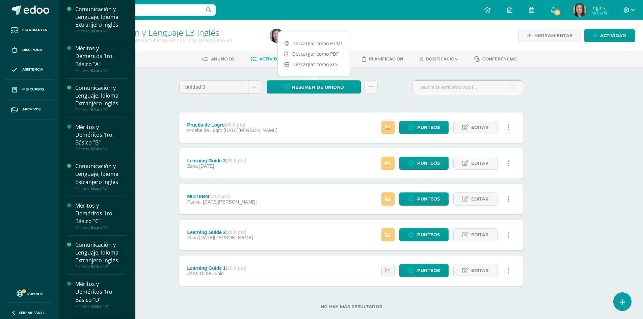
click at [38, 87] on span "Mis cursos" at bounding box center [33, 89] width 22 height 5
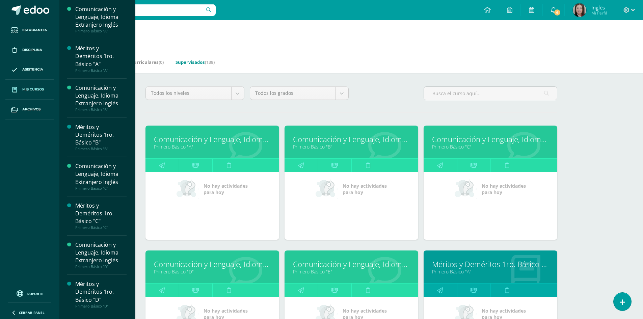
click at [199, 64] on link "Supervisados (138)" at bounding box center [195, 62] width 39 height 11
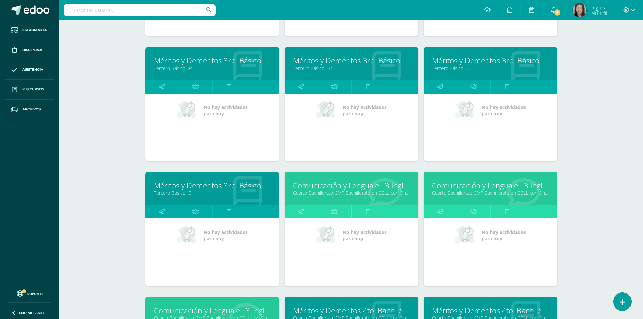
scroll to position [1611, 0]
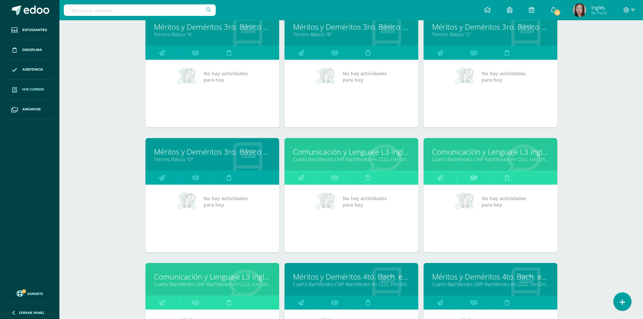
click at [474, 180] on icon at bounding box center [473, 177] width 7 height 13
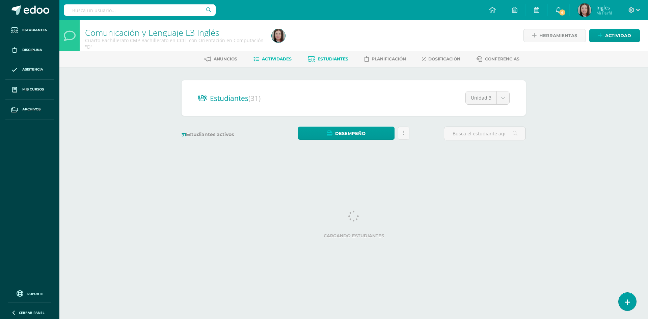
click at [270, 61] on span "Actividades" at bounding box center [277, 58] width 30 height 5
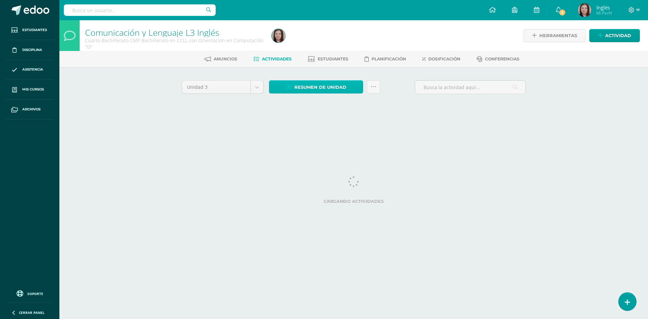
click at [305, 86] on span "Resumen de unidad" at bounding box center [320, 87] width 52 height 12
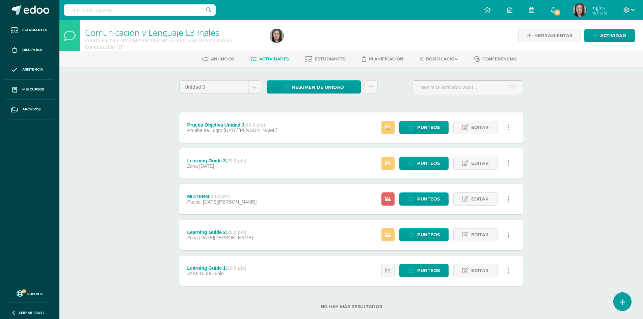
click at [278, 60] on span "Actividades" at bounding box center [274, 58] width 30 height 5
click at [300, 85] on span "Resumen de unidad" at bounding box center [318, 87] width 52 height 12
click at [309, 87] on span "Resumen de unidad" at bounding box center [318, 87] width 52 height 12
click at [309, 53] on link "Descargar como PDF" at bounding box center [314, 54] width 72 height 10
